Goal: Transaction & Acquisition: Purchase product/service

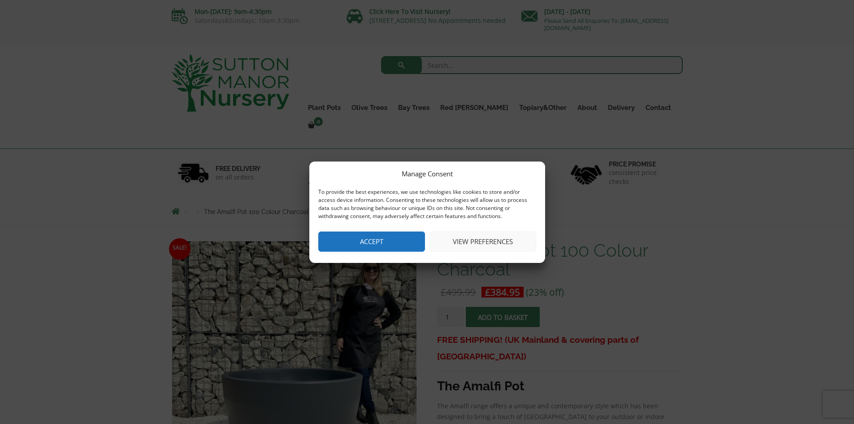
click at [405, 230] on div "Manage Consent To provide the best experiences, we use technologies like cookie…" at bounding box center [427, 211] width 236 height 101
click at [403, 239] on button "Accept" at bounding box center [371, 241] width 107 height 20
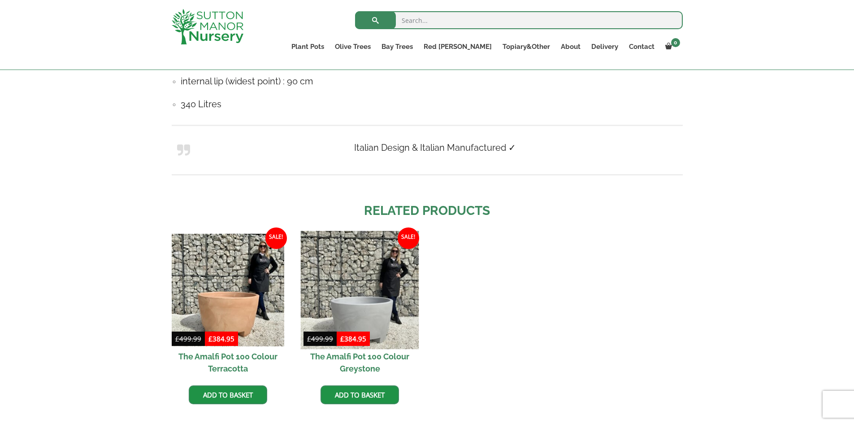
scroll to position [673, 0]
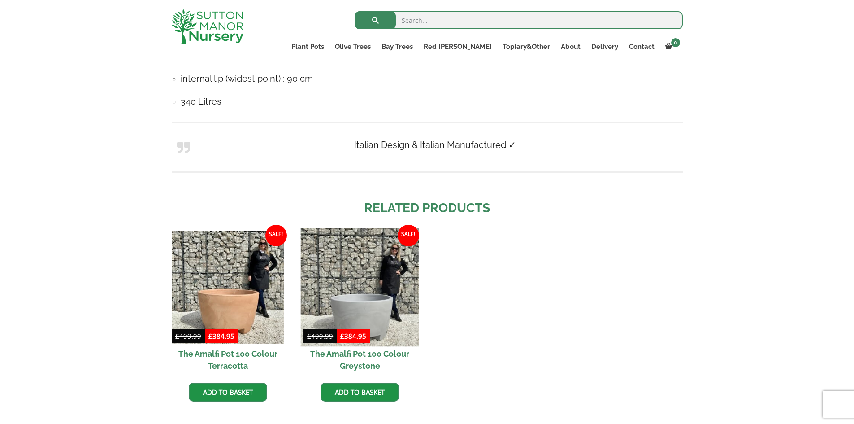
click at [385, 299] on img at bounding box center [360, 287] width 118 height 118
